Goal: Complete application form

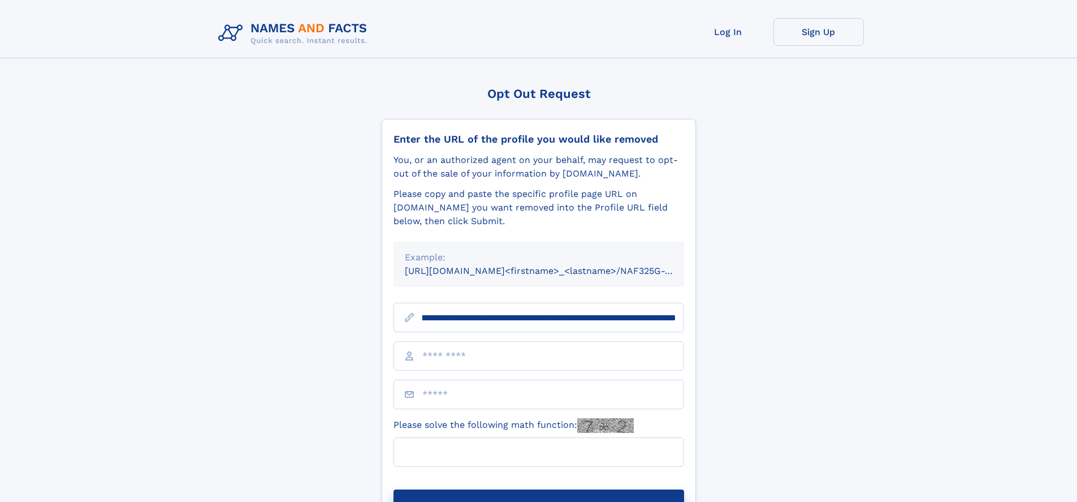
scroll to position [0, 130]
type input "**********"
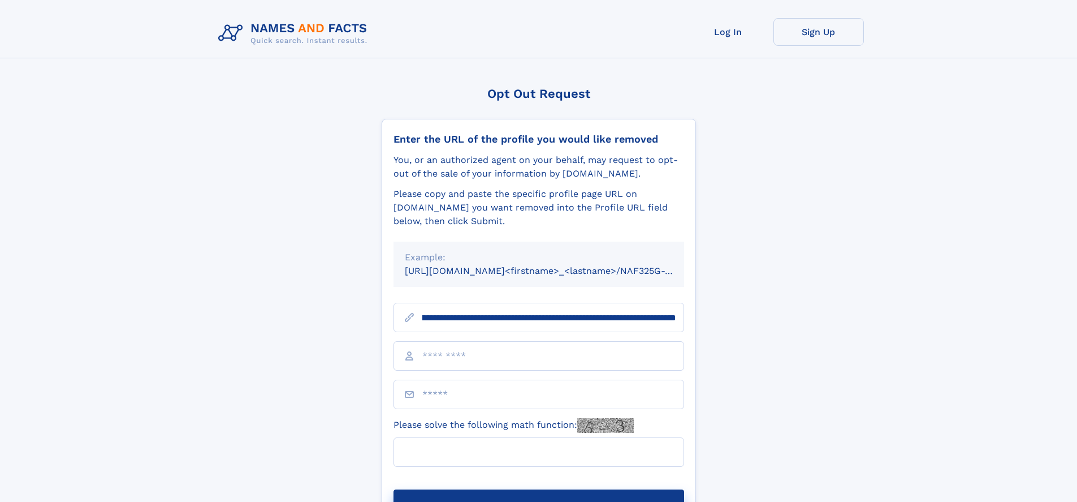
scroll to position [0, 130]
type input "**********"
